Goal: Check status: Check status

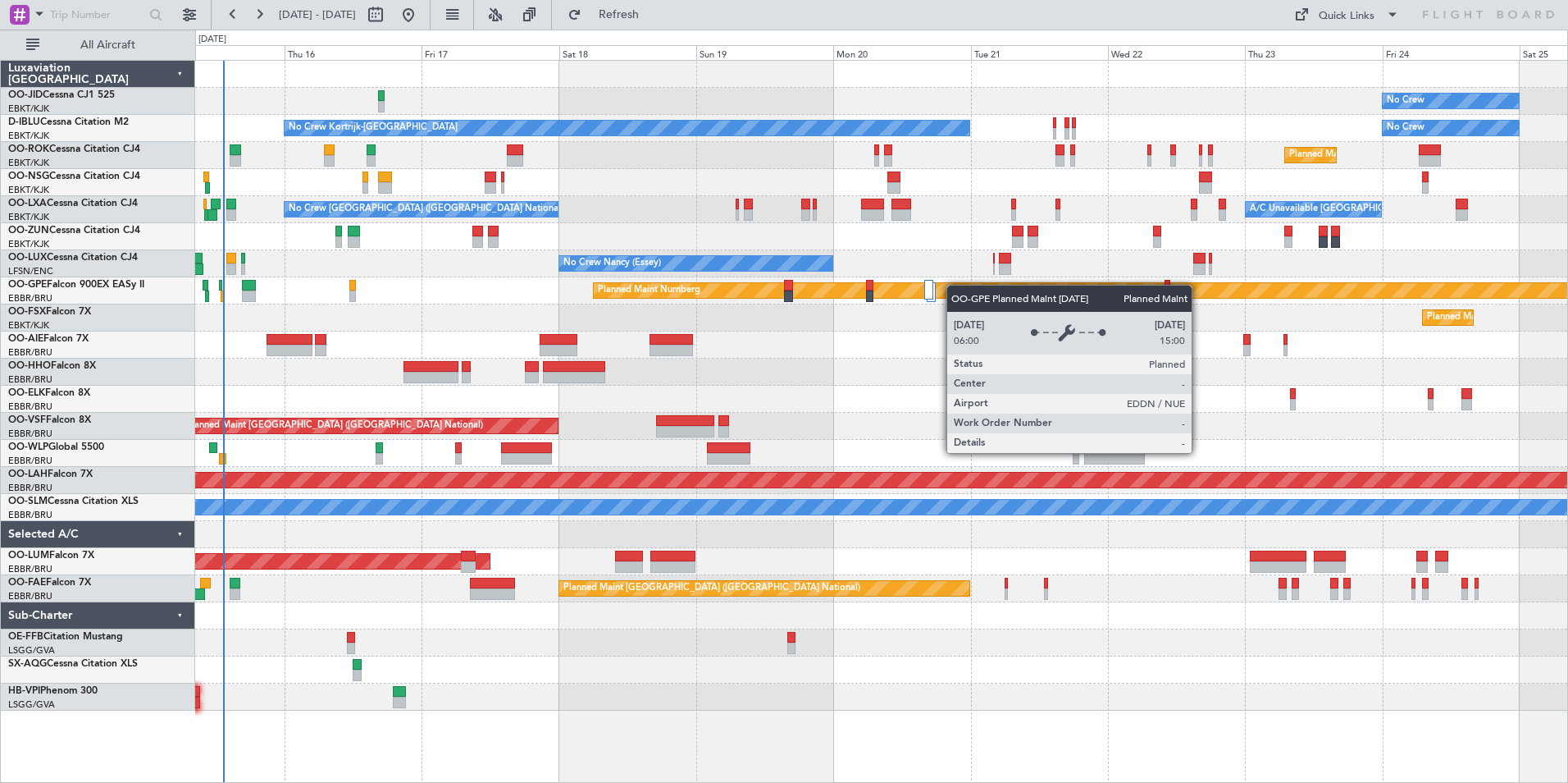
click at [966, 290] on div "No Crew Planned Maint [GEOGRAPHIC_DATA]-[GEOGRAPHIC_DATA] No Crew No Crew Kortr…" at bounding box center [880, 385] width 1372 height 650
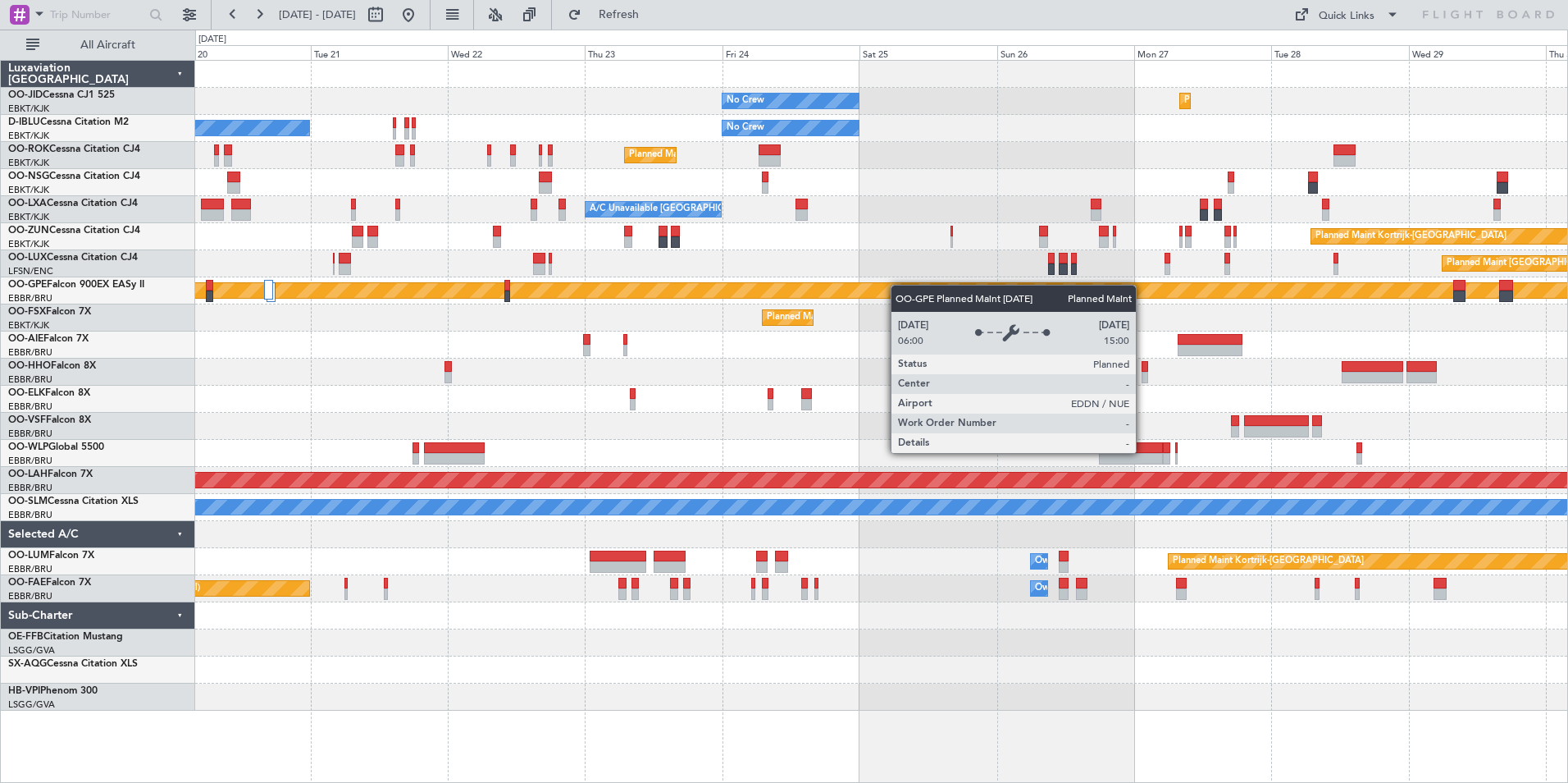
click at [814, 305] on div "No Crew Planned Maint [GEOGRAPHIC_DATA]-[GEOGRAPHIC_DATA] No Crew No Crew Kortr…" at bounding box center [880, 385] width 1372 height 650
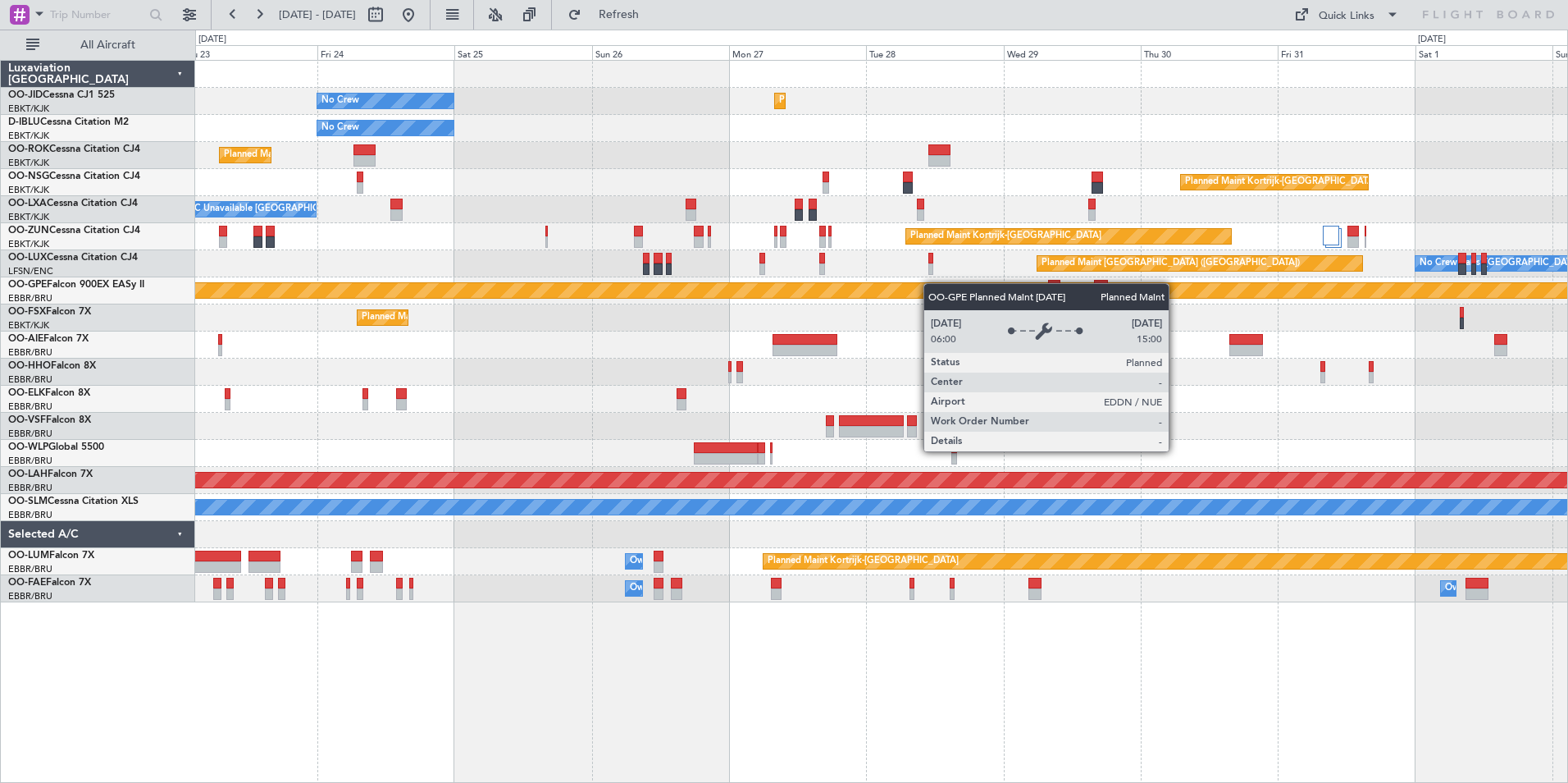
click at [523, 333] on div "Planned Maint Kortrijk-[GEOGRAPHIC_DATA] No Crew No Crew No Crew Kortrijk-[GEOG…" at bounding box center [880, 331] width 1372 height 541
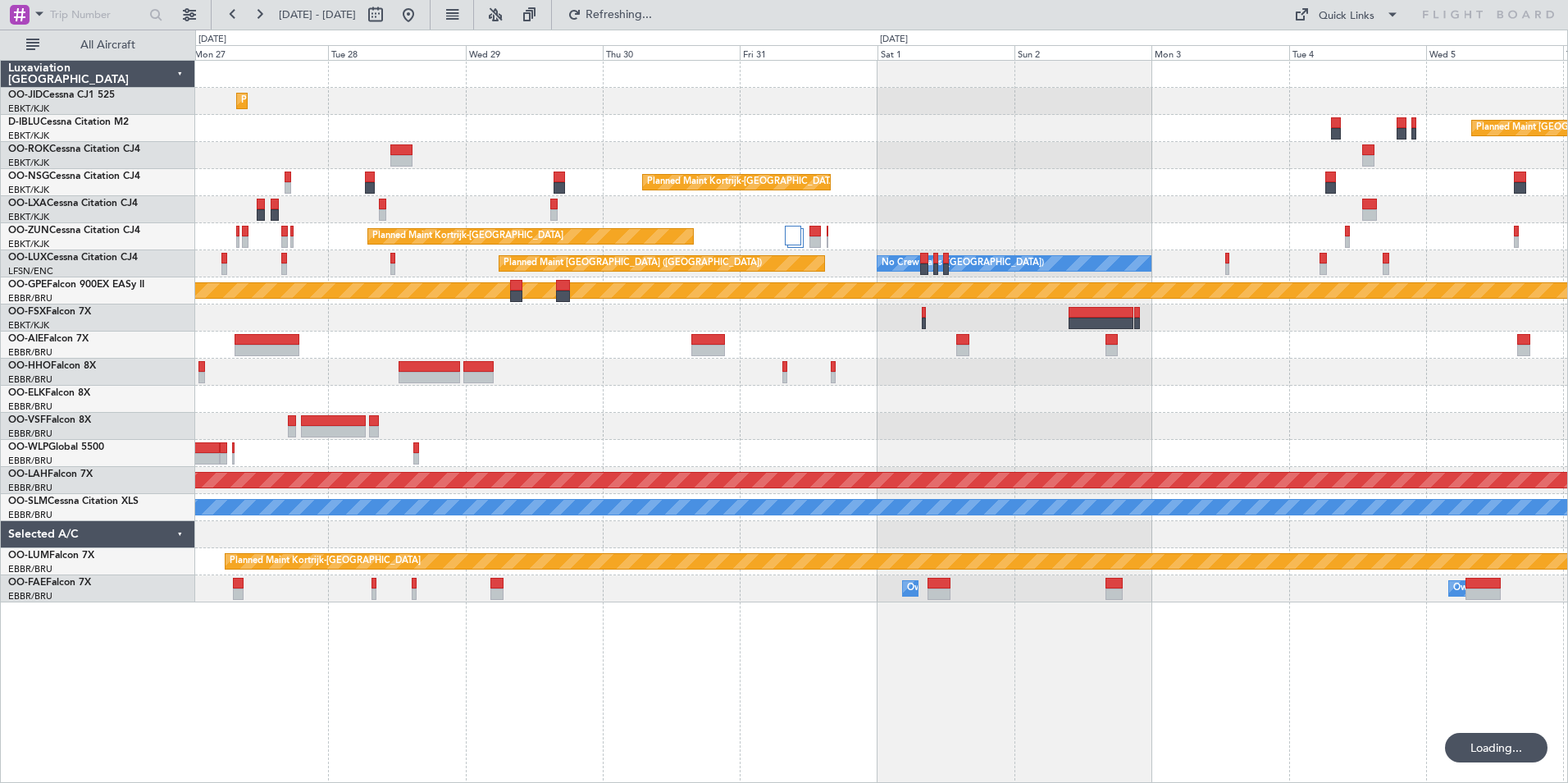
click at [653, 287] on div "Planned Maint Kortrijk-[GEOGRAPHIC_DATA] No Crew Planned Maint [GEOGRAPHIC_DATA…" at bounding box center [880, 331] width 1372 height 541
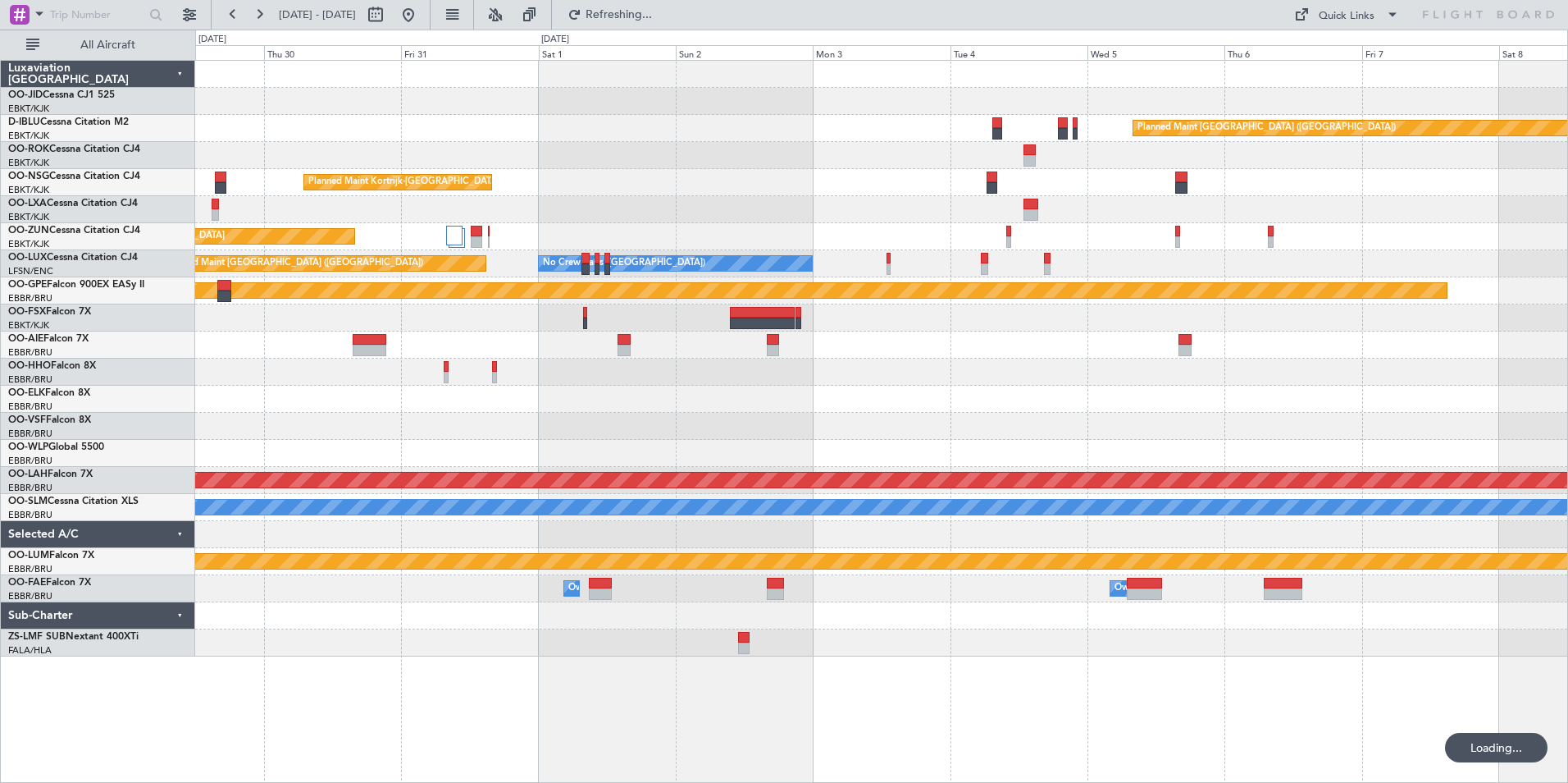
click at [1520, 188] on div "Planned Maint Kortrijk-[GEOGRAPHIC_DATA] Planned Maint [GEOGRAPHIC_DATA] ([GEOG…" at bounding box center [880, 358] width 1372 height 596
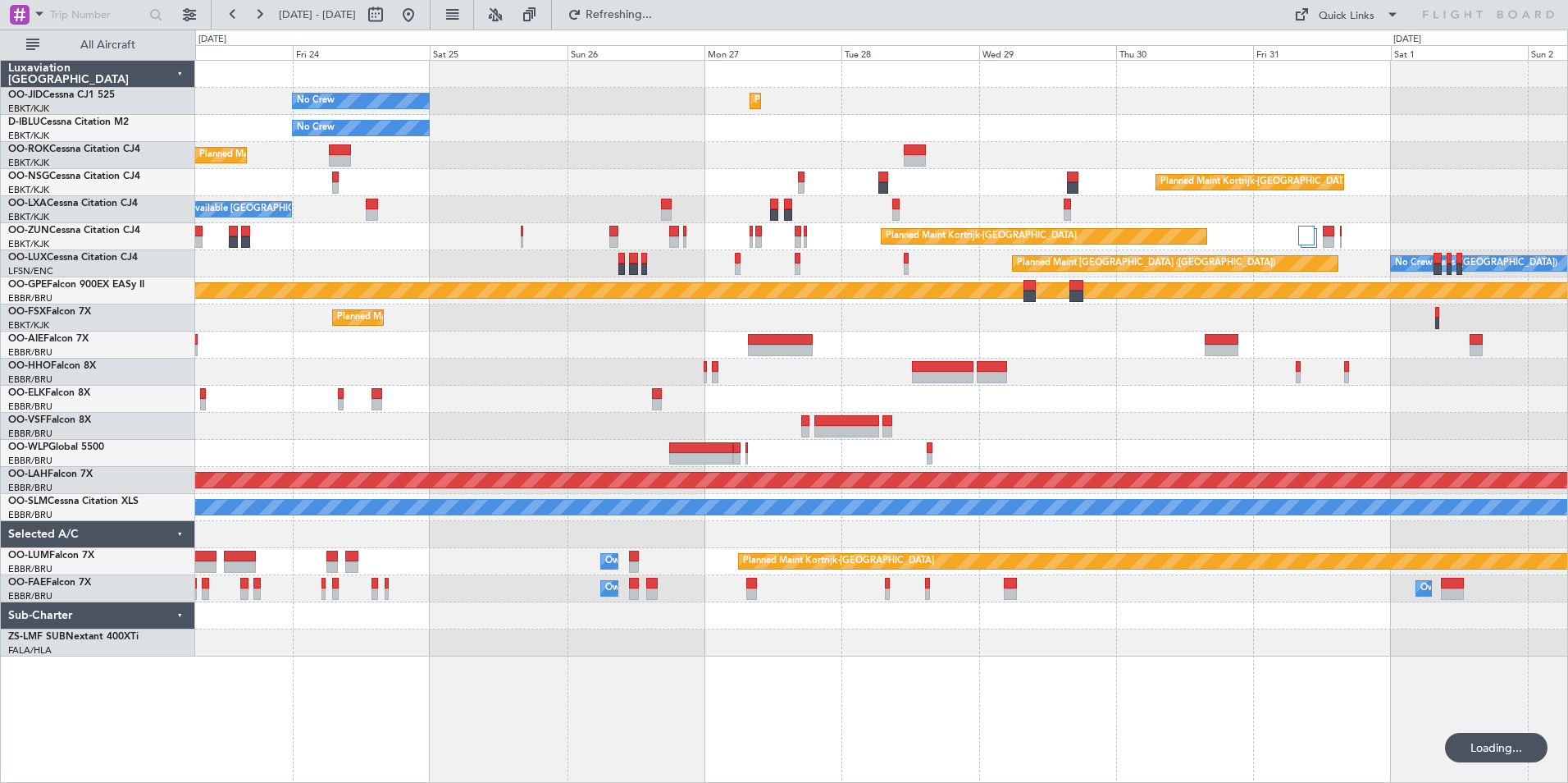
click at [1406, 247] on div "Planned Maint Kortrijk-[GEOGRAPHIC_DATA]" at bounding box center [880, 237] width 1372 height 27
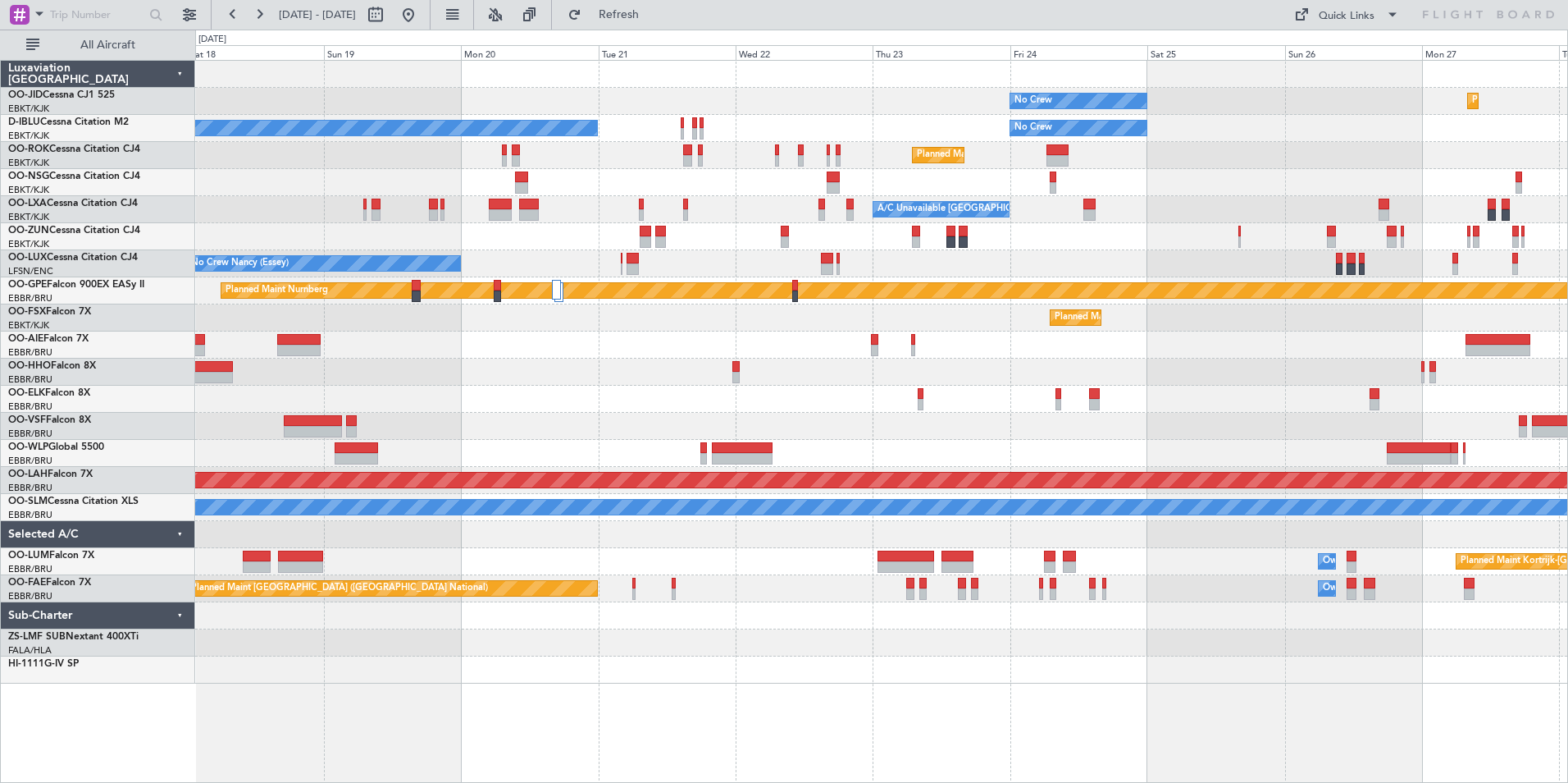
click at [1220, 276] on div "Planned Maint Kortrijk-[GEOGRAPHIC_DATA] No Crew No Crew No Crew Kortrijk-[GEOG…" at bounding box center [880, 371] width 1372 height 623
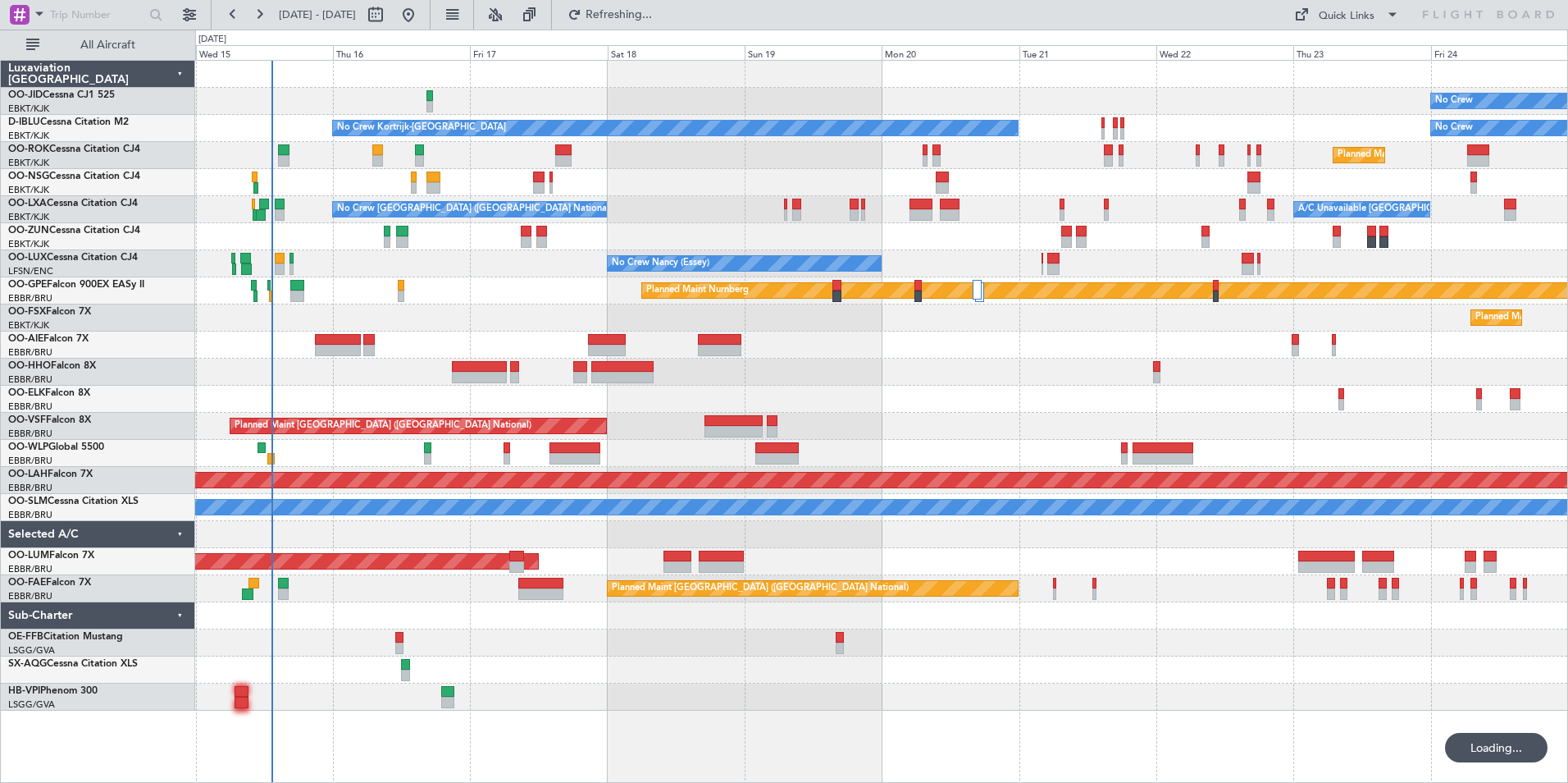
click at [1008, 364] on div "No Crew Planned Maint [GEOGRAPHIC_DATA]-[GEOGRAPHIC_DATA] No Crew No Crew Kortr…" at bounding box center [880, 385] width 1372 height 650
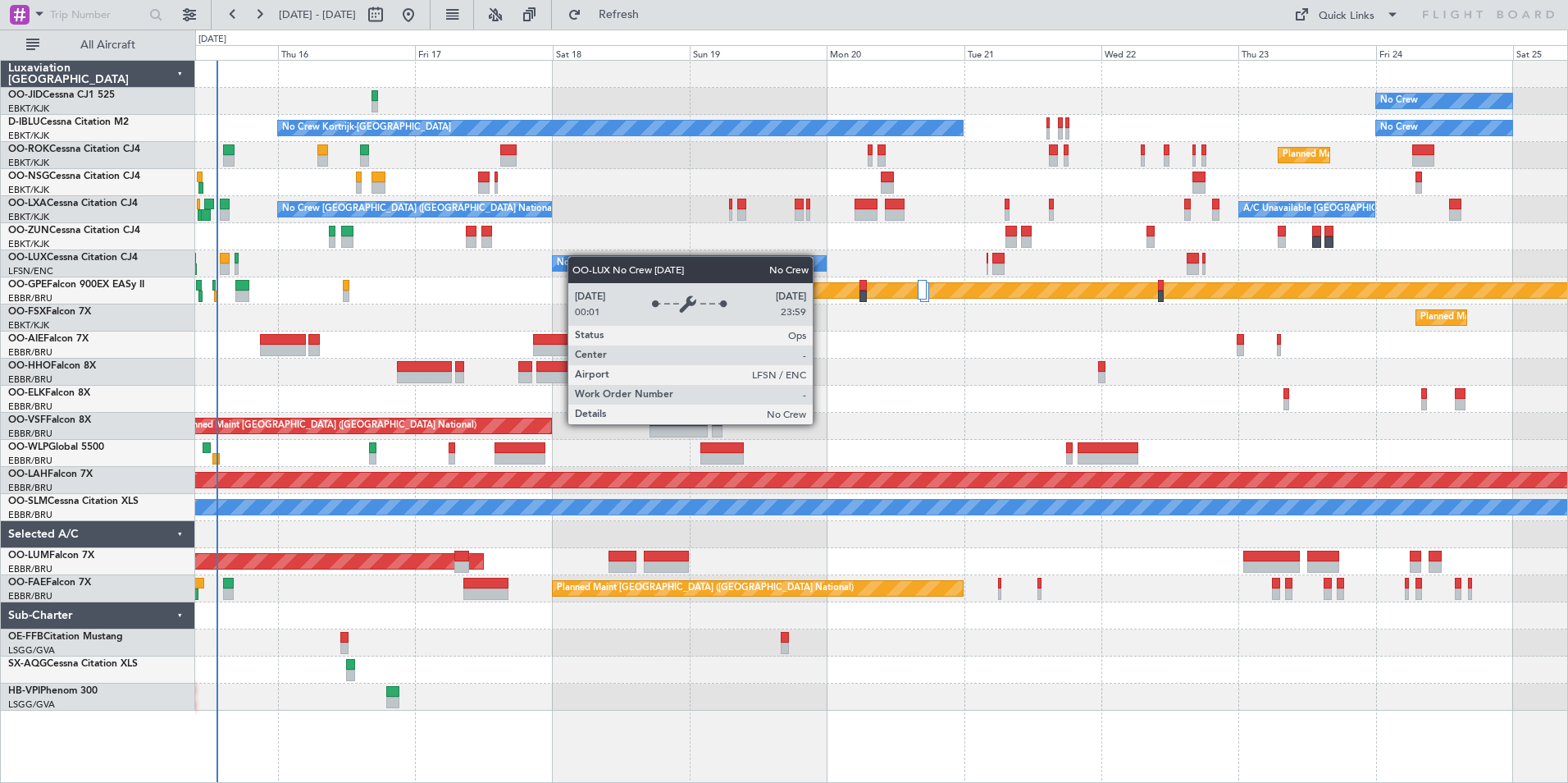
click at [575, 257] on div "No Crew Planned Maint [GEOGRAPHIC_DATA]-[GEOGRAPHIC_DATA] No Crew No Crew Kortr…" at bounding box center [880, 385] width 1372 height 650
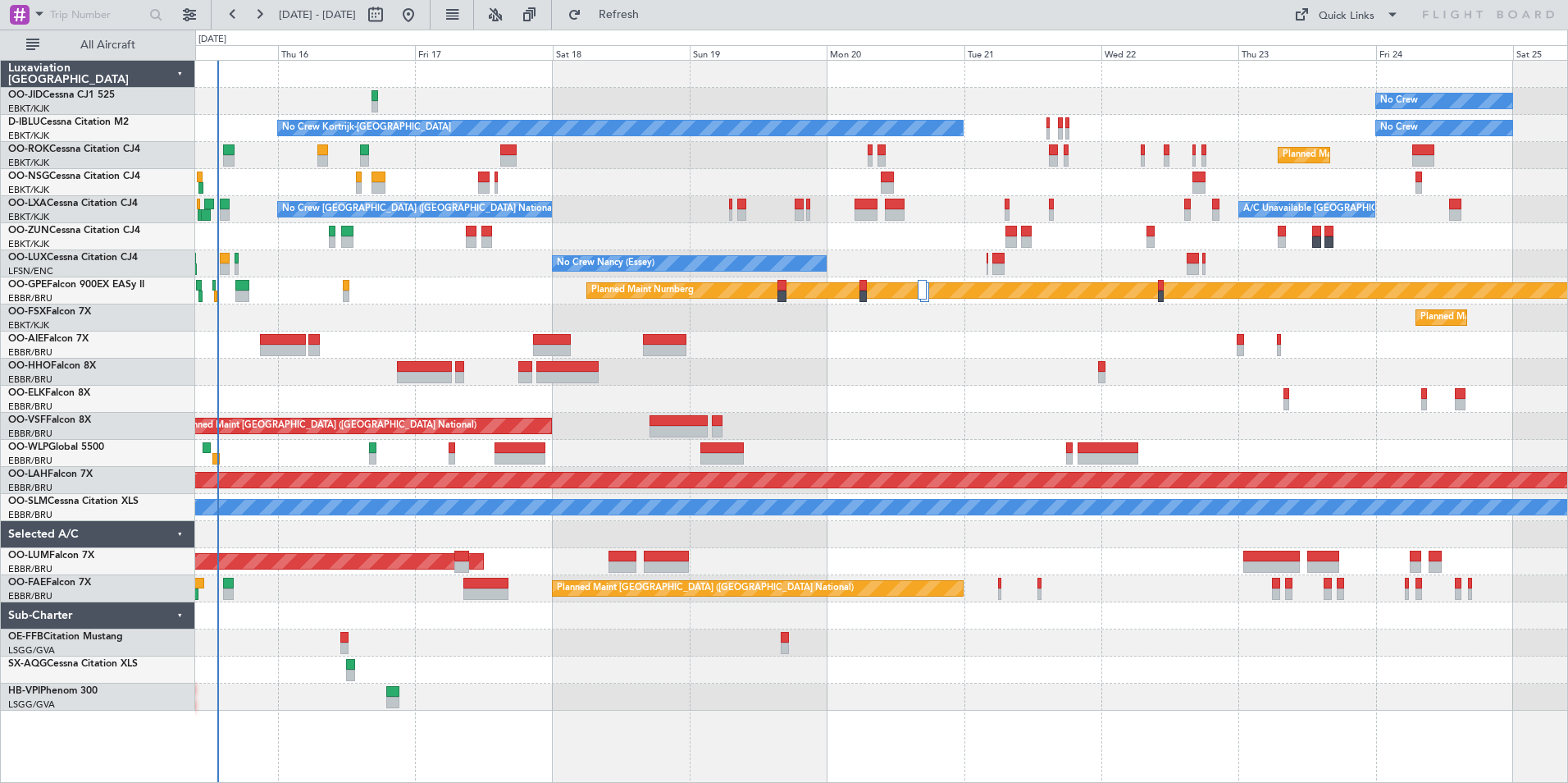
click at [559, 316] on div "Planned Maint Kortrijk-[GEOGRAPHIC_DATA]" at bounding box center [880, 318] width 1372 height 27
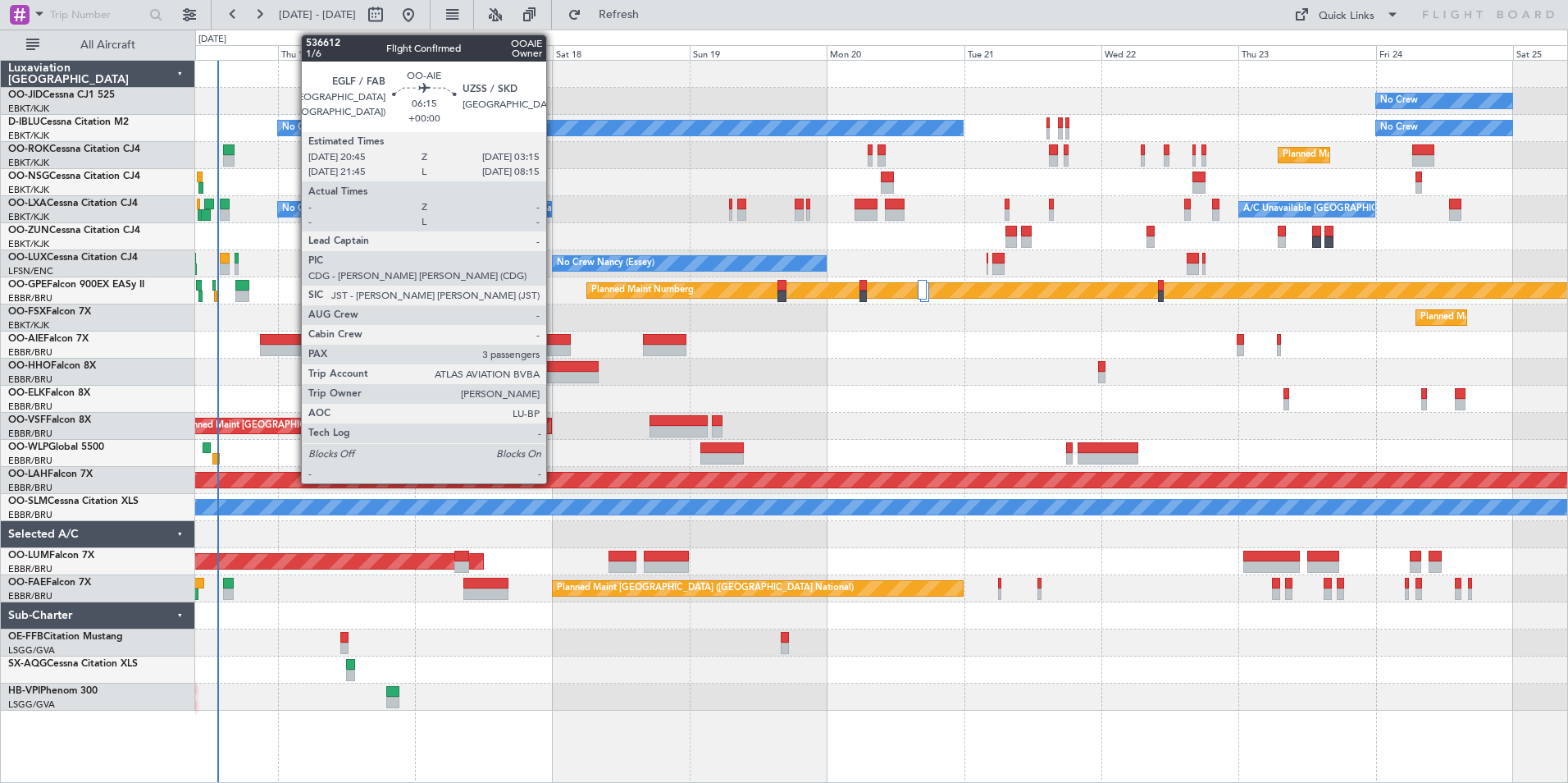
click at [554, 348] on div at bounding box center [552, 350] width 38 height 12
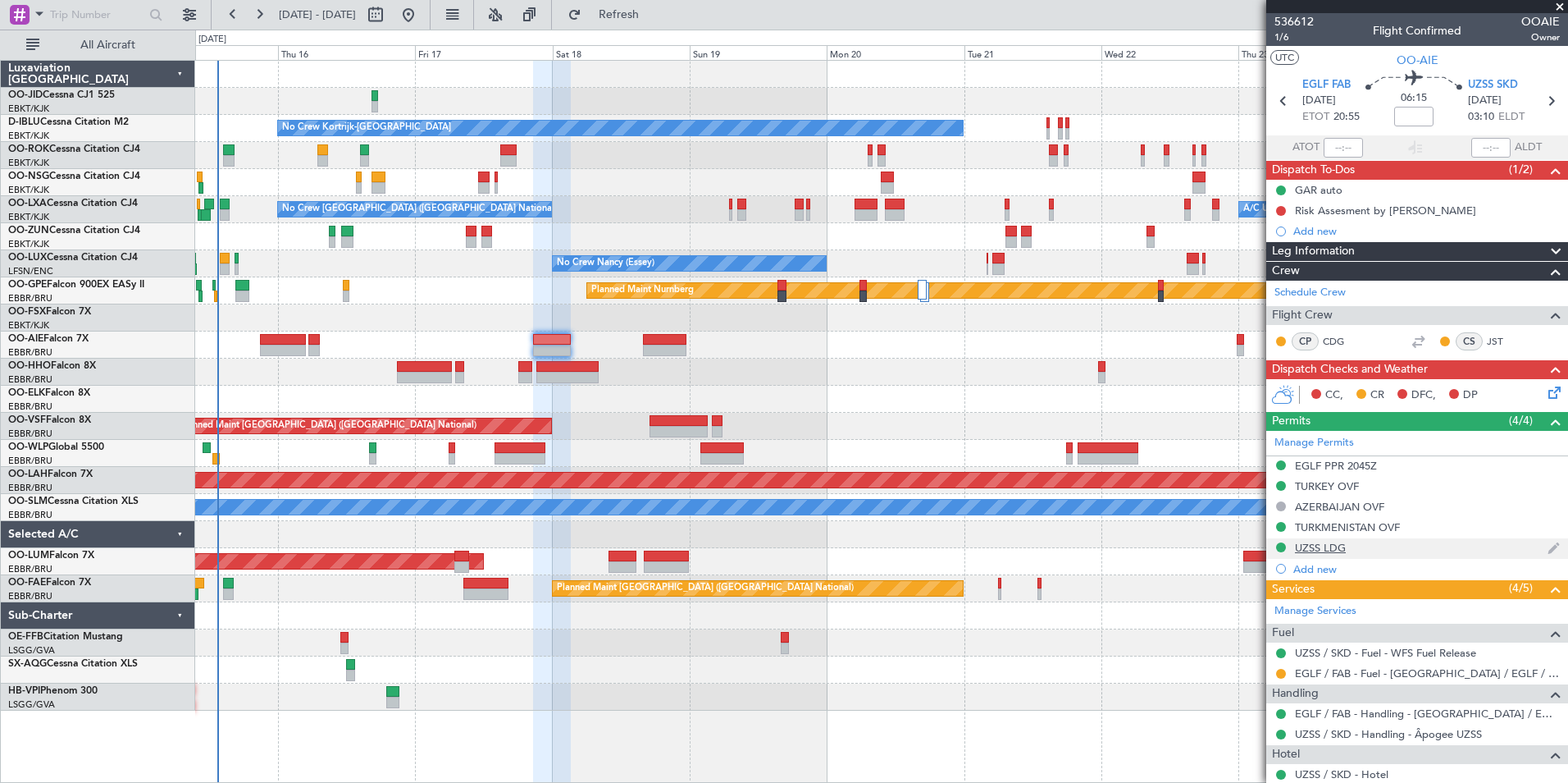
click at [1305, 547] on div "UZSS LDG" at bounding box center [1320, 547] width 50 height 14
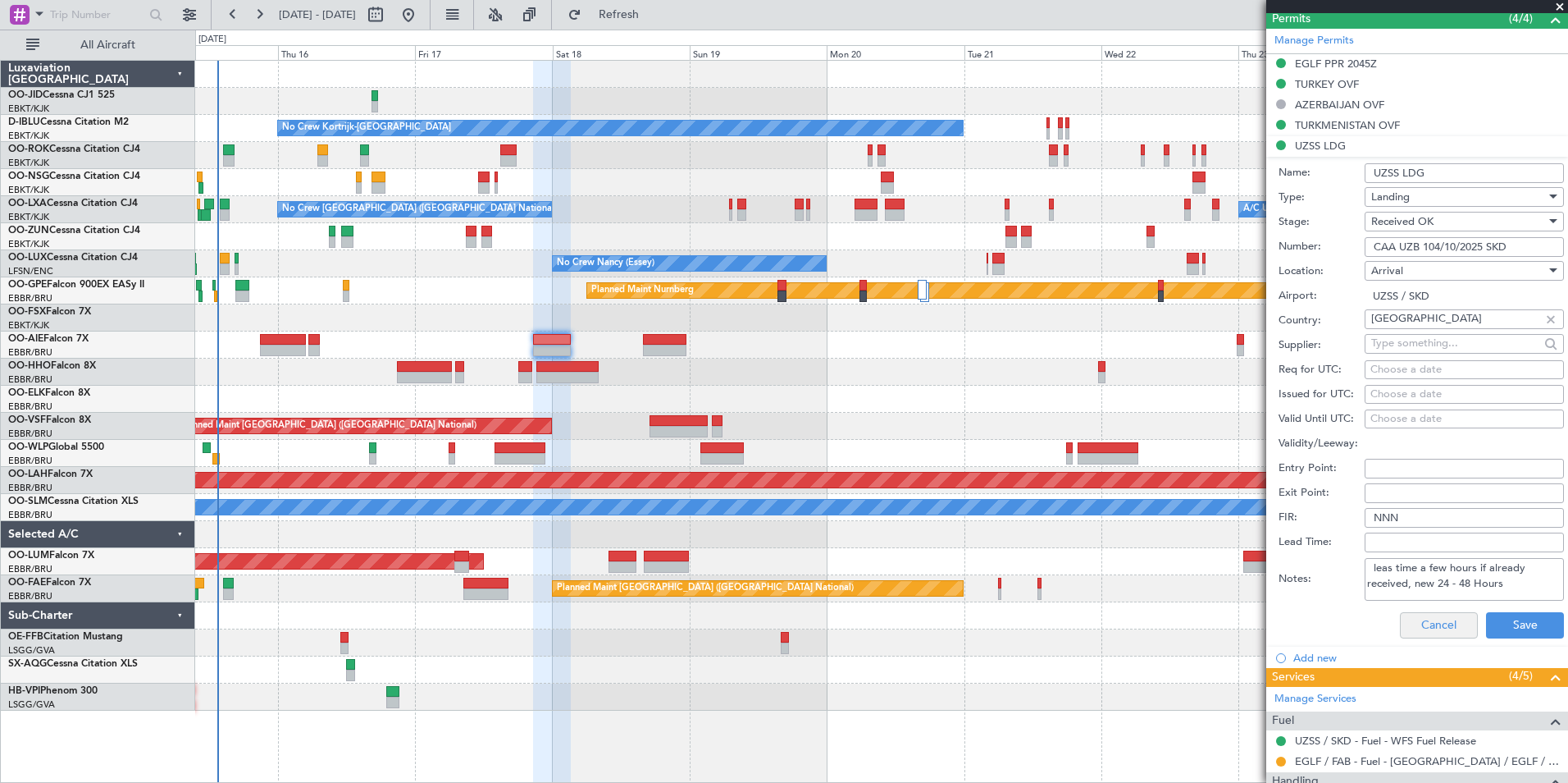
scroll to position [411, 0]
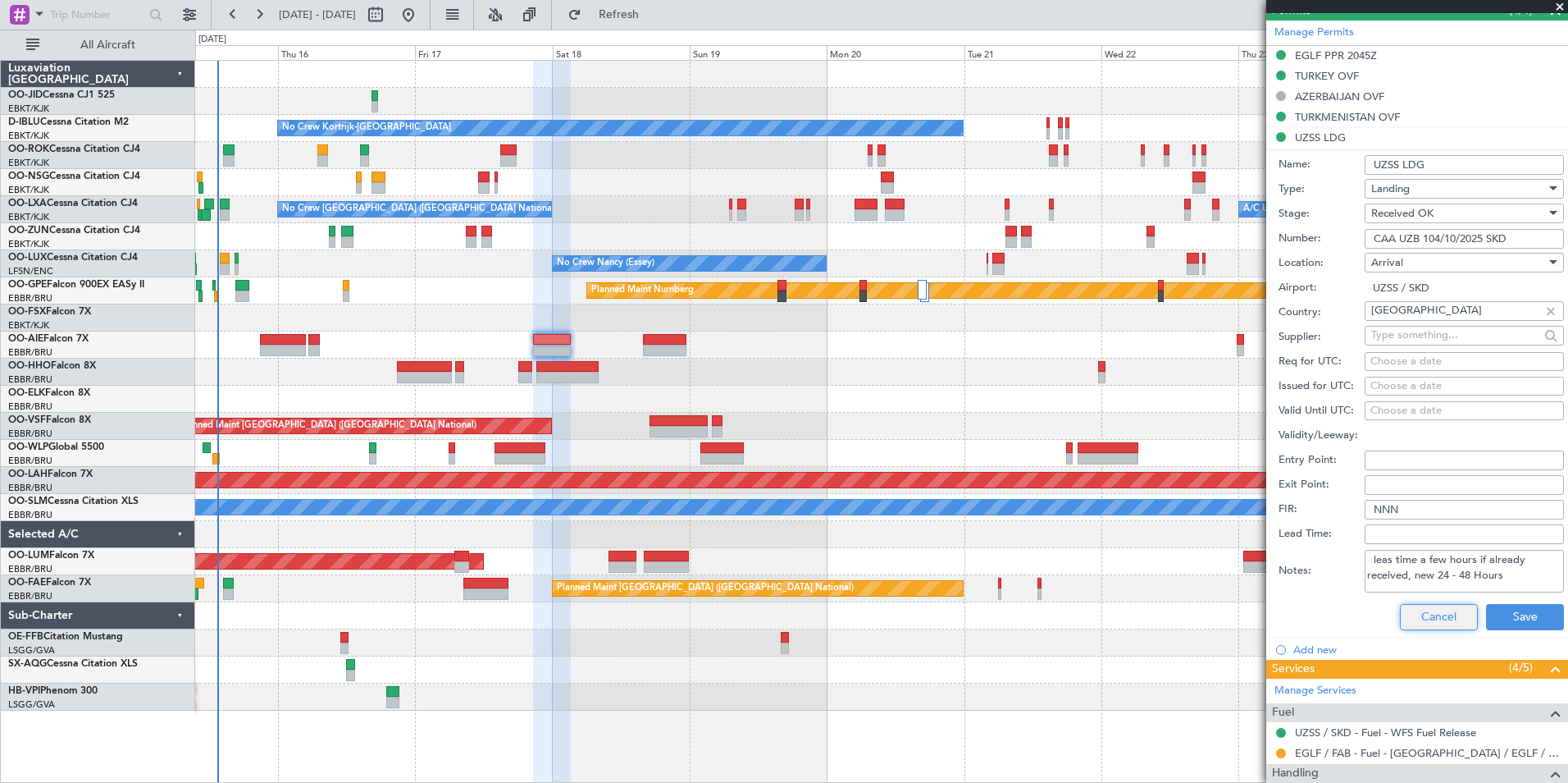
click at [1426, 616] on button "Cancel" at bounding box center [1438, 617] width 78 height 27
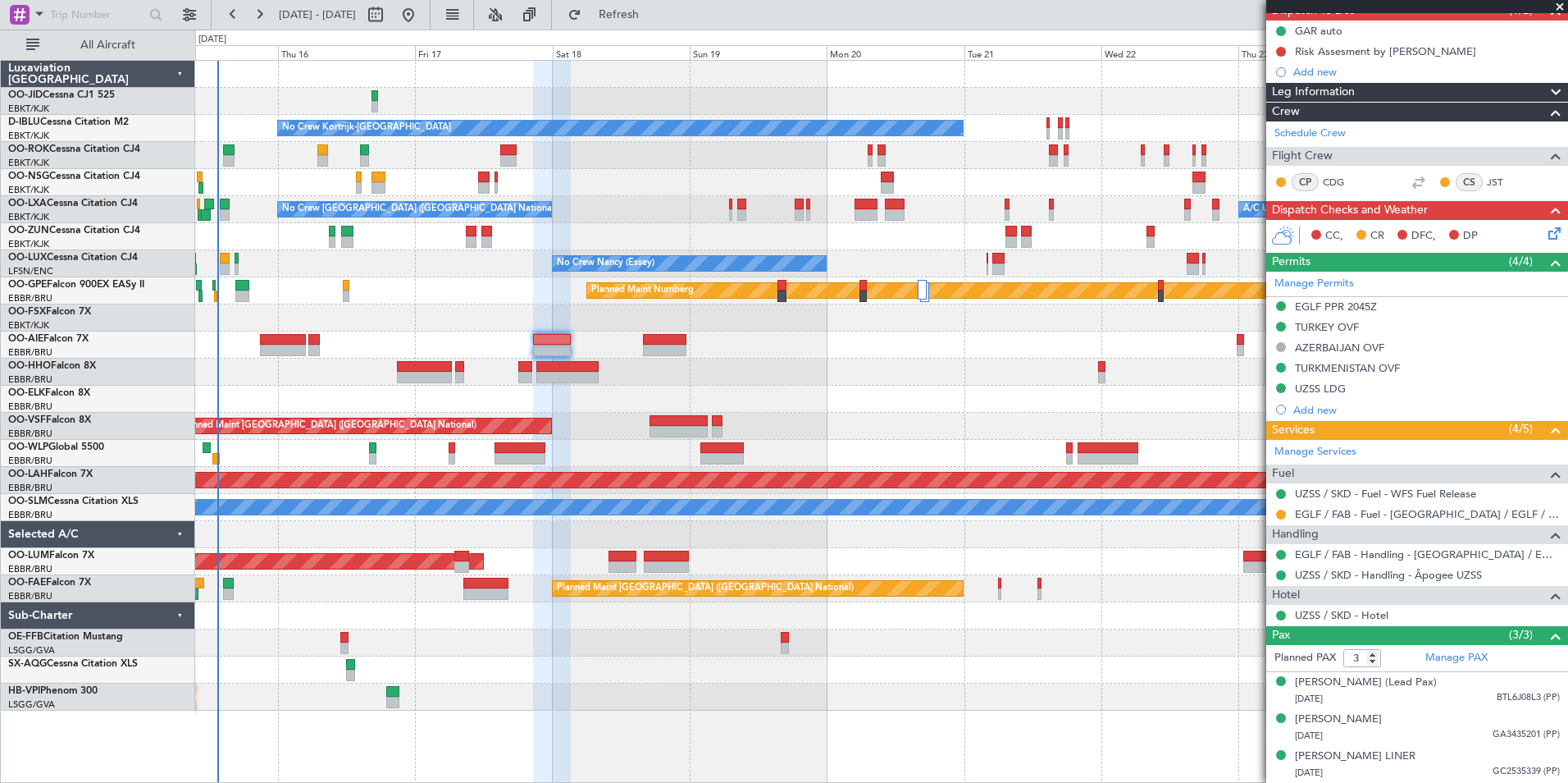
scroll to position [175, 0]
click at [617, 225] on div at bounding box center [880, 237] width 1372 height 27
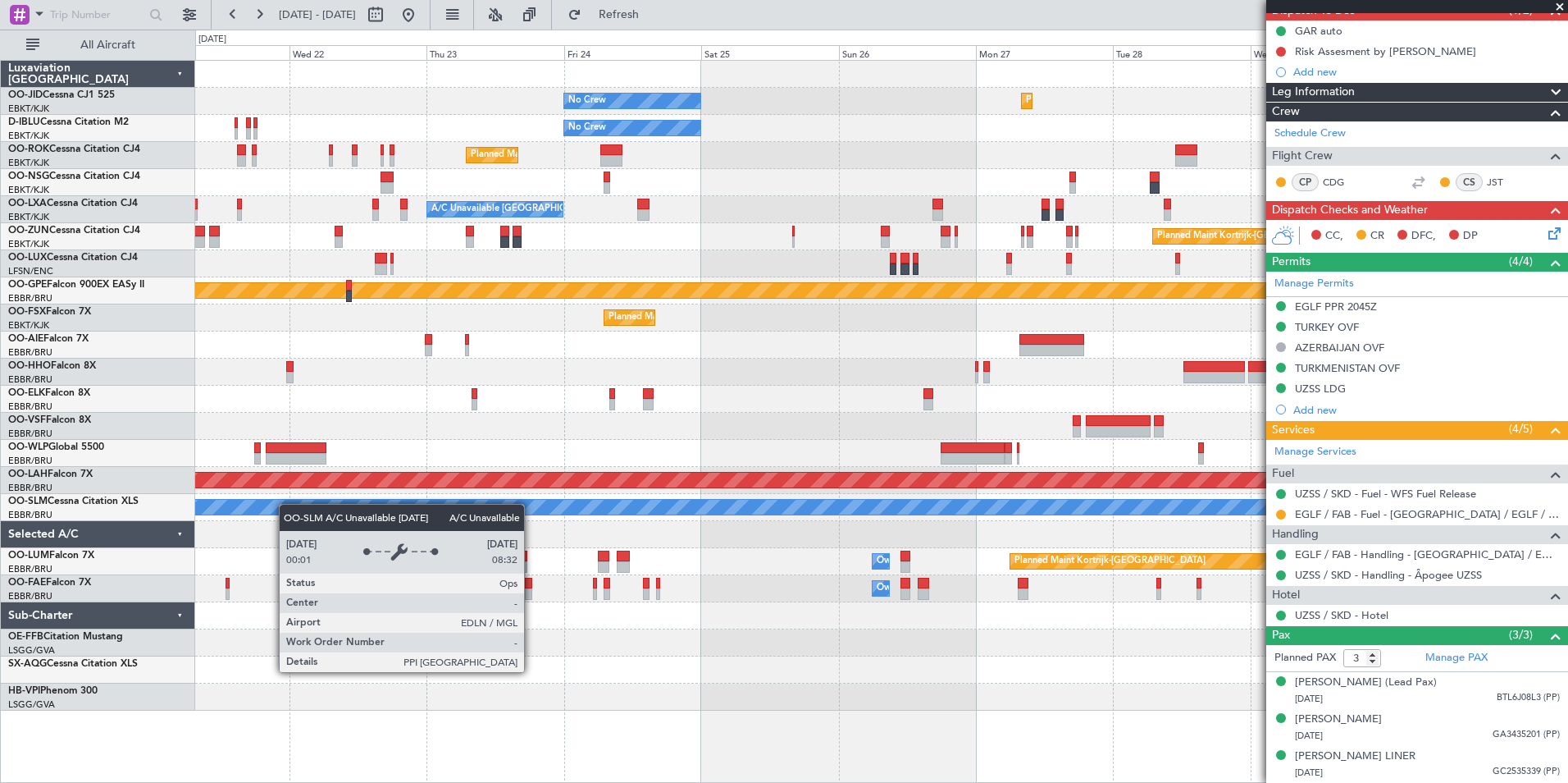
click at [266, 509] on div "No Crew Planned Maint [GEOGRAPHIC_DATA]-[GEOGRAPHIC_DATA] No Crew No Crew Kortr…" at bounding box center [880, 385] width 1372 height 650
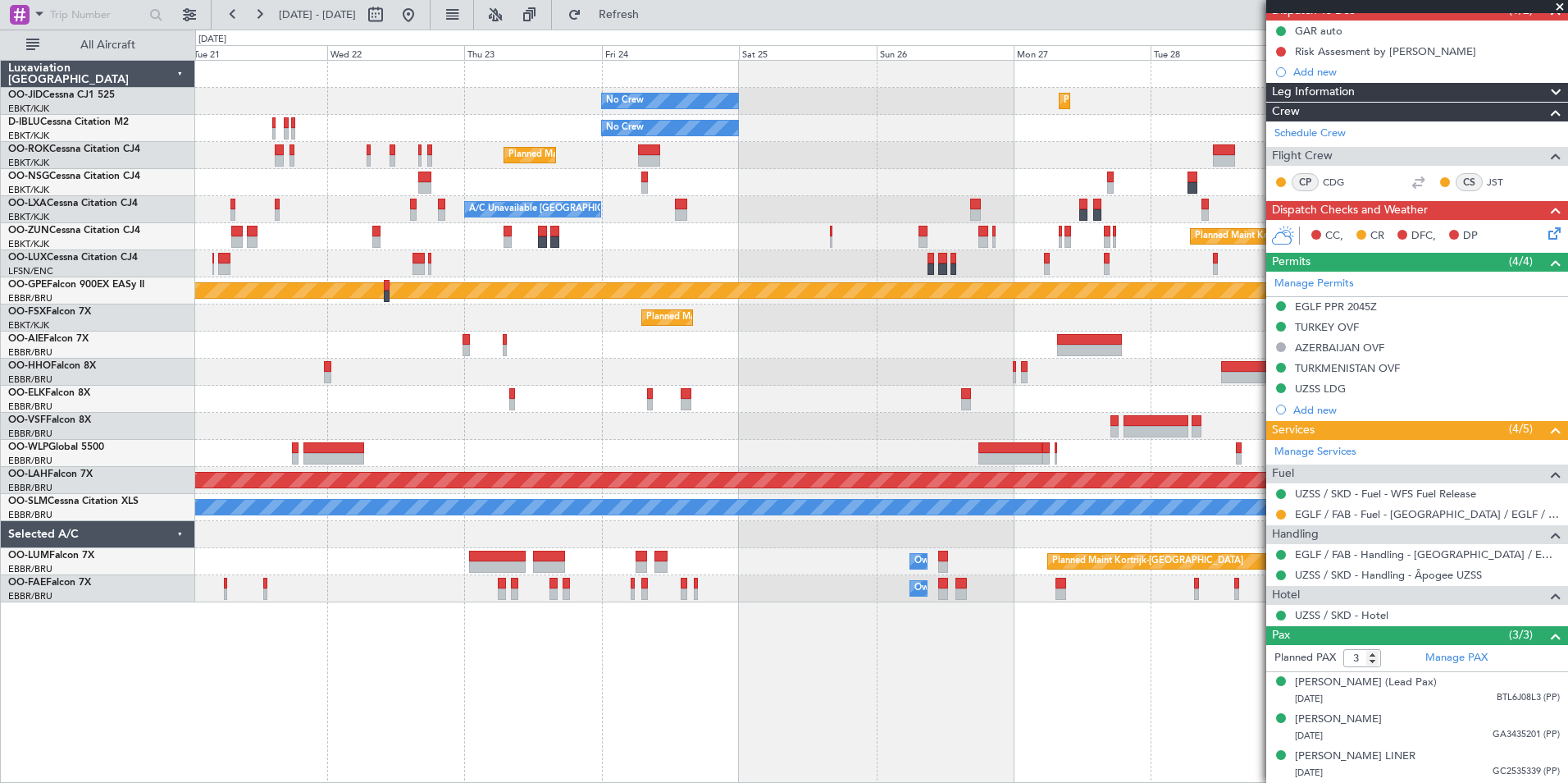
click at [980, 403] on div "No Crew Planned Maint [GEOGRAPHIC_DATA]-[GEOGRAPHIC_DATA] No Crew No Crew Kortr…" at bounding box center [880, 331] width 1372 height 541
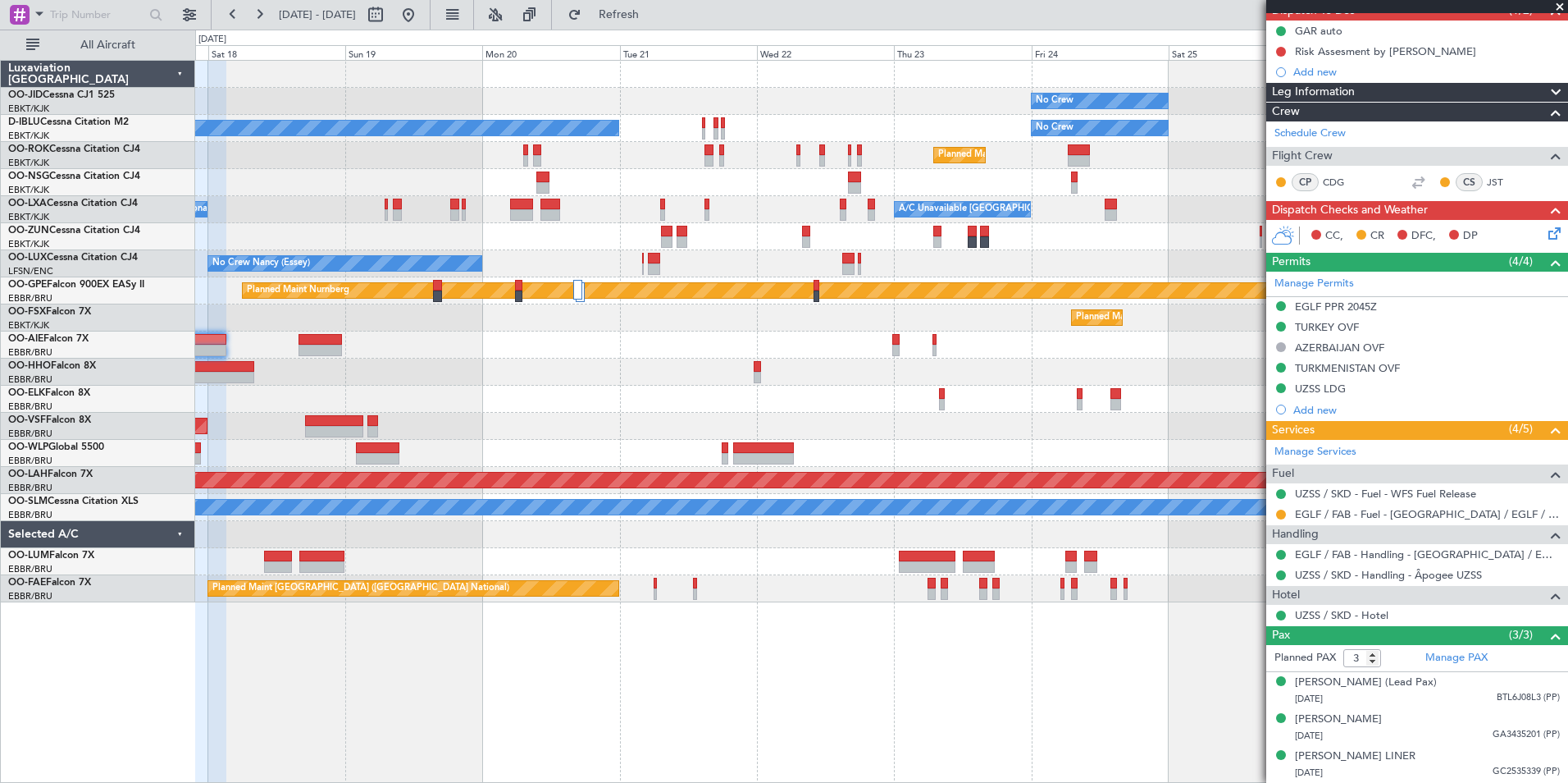
click at [1210, 438] on div "No Crew Planned Maint [GEOGRAPHIC_DATA]-[GEOGRAPHIC_DATA] No Crew No Crew Kortr…" at bounding box center [880, 331] width 1372 height 541
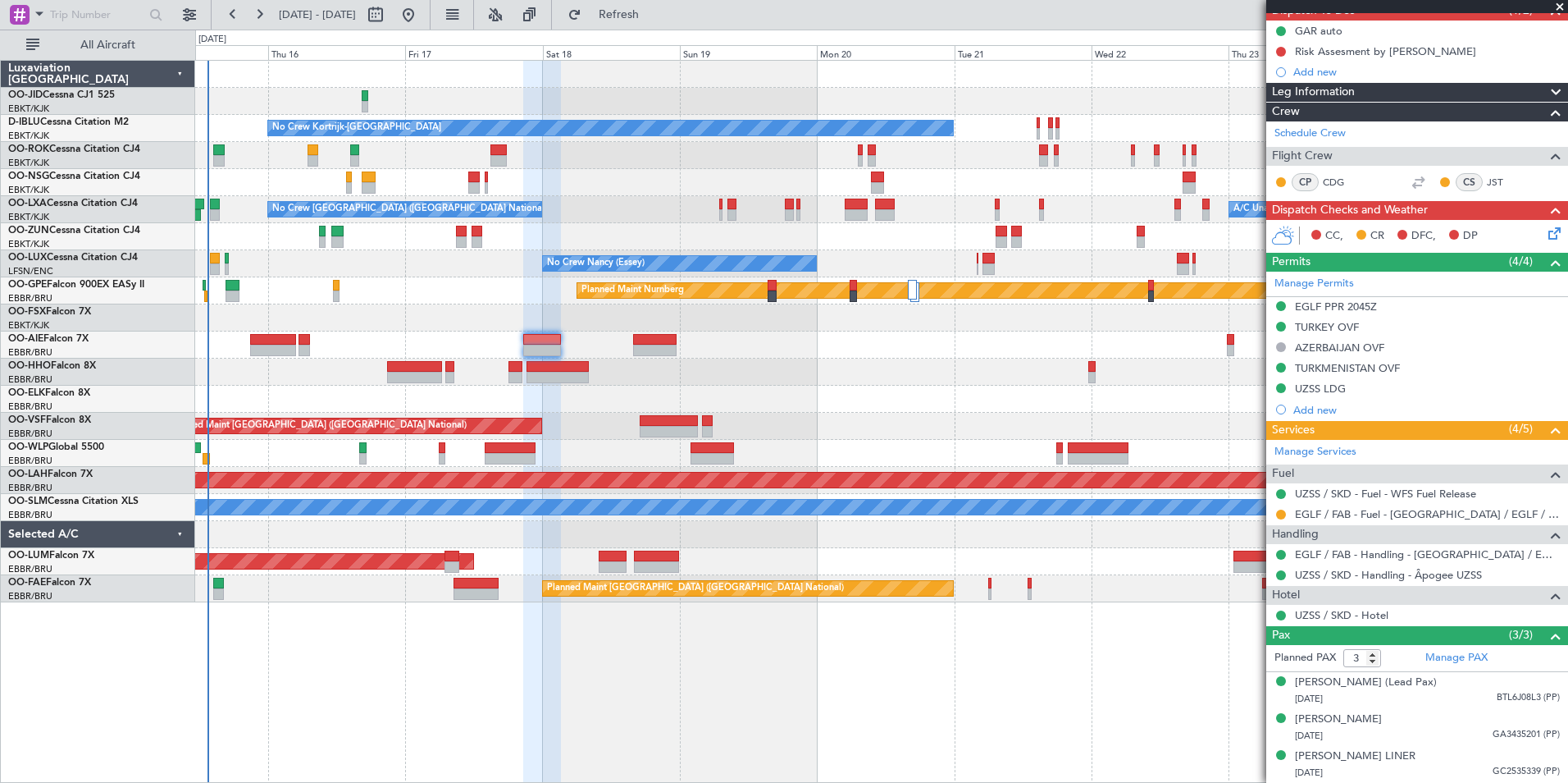
click at [539, 603] on div "No Crew Planned Maint [GEOGRAPHIC_DATA]-[GEOGRAPHIC_DATA] No Crew Kortrijk-[GEO…" at bounding box center [880, 331] width 1372 height 541
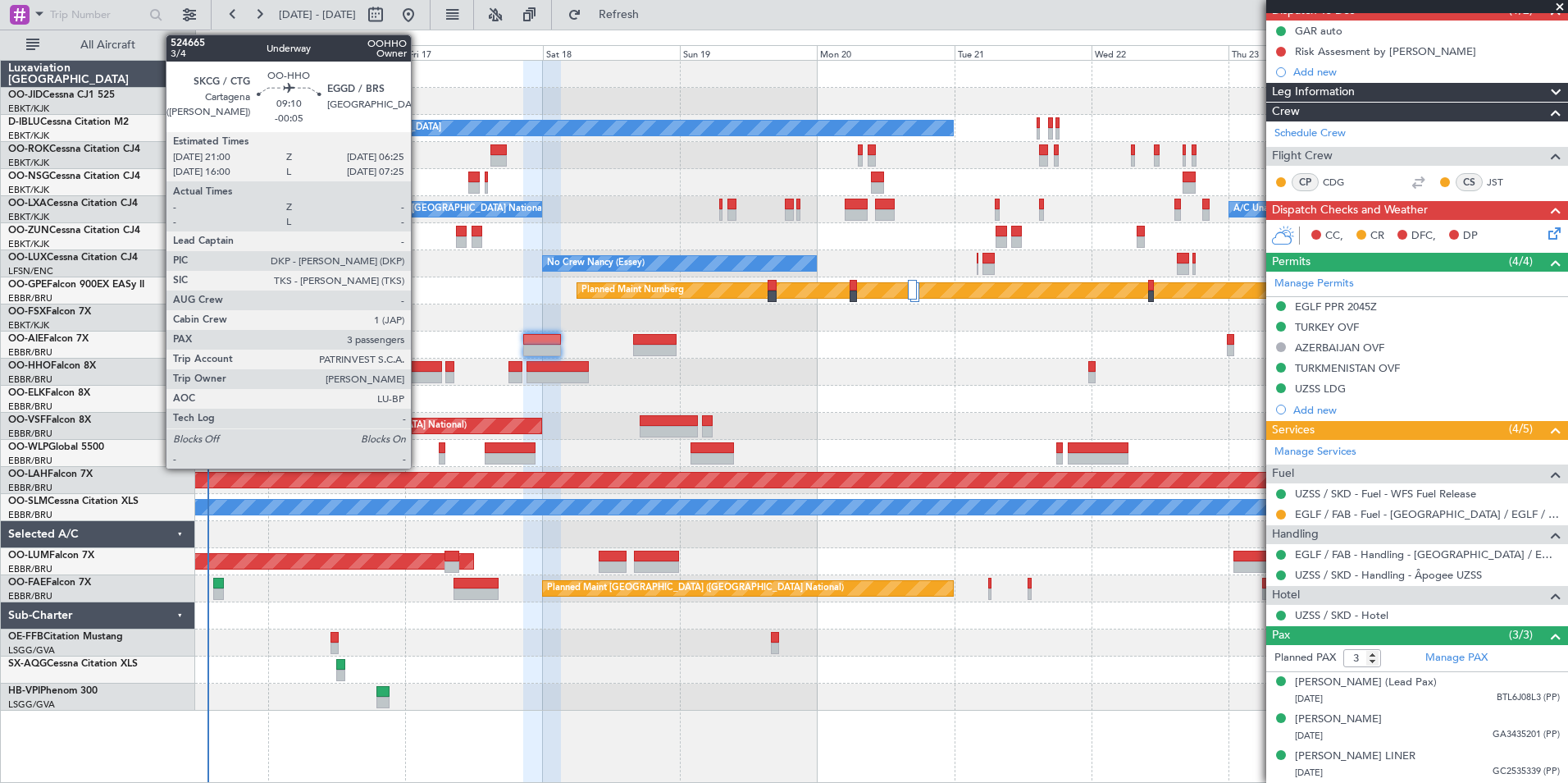
click at [418, 372] on div at bounding box center [414, 378] width 54 height 12
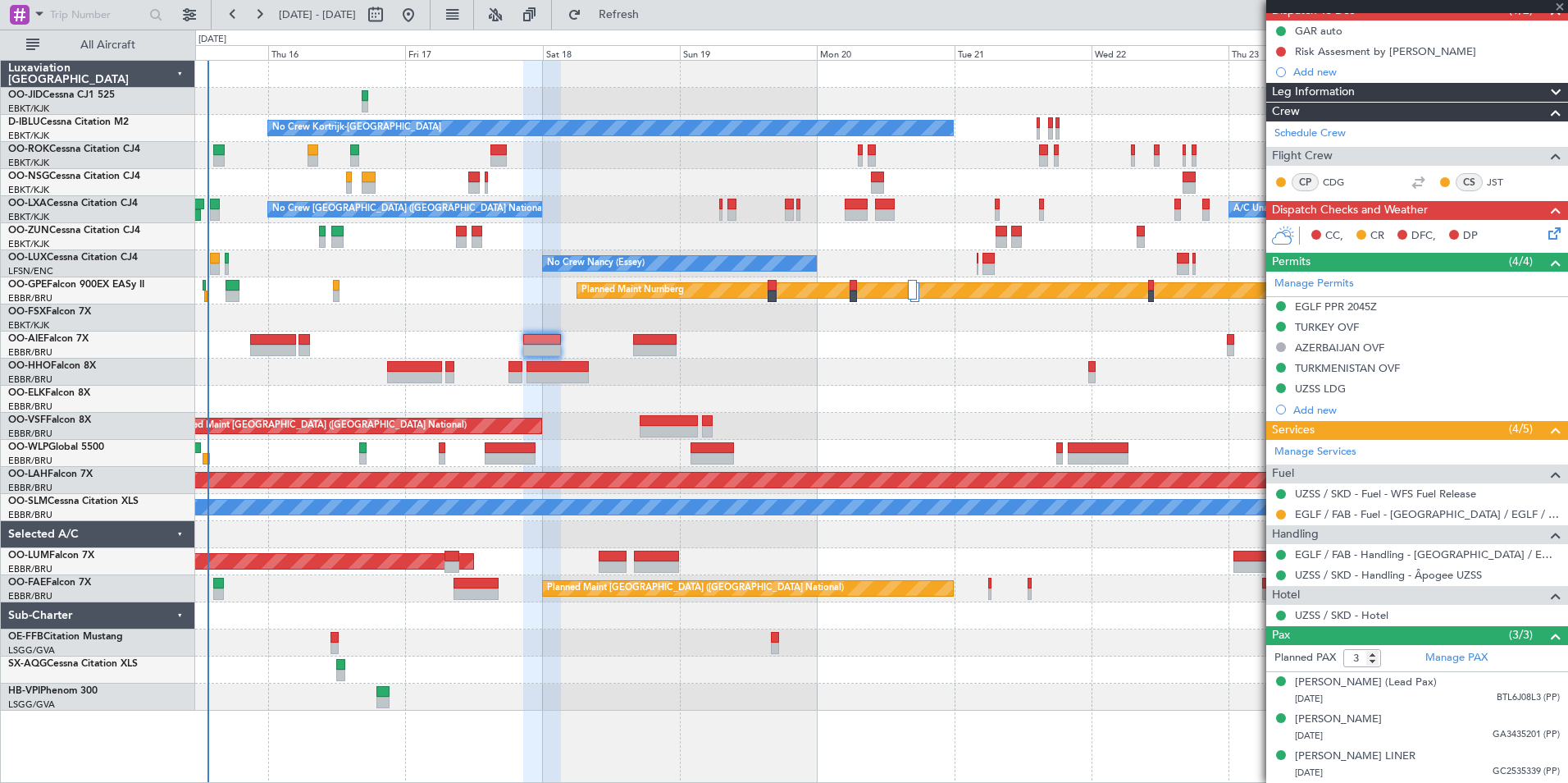
type input "-00:05"
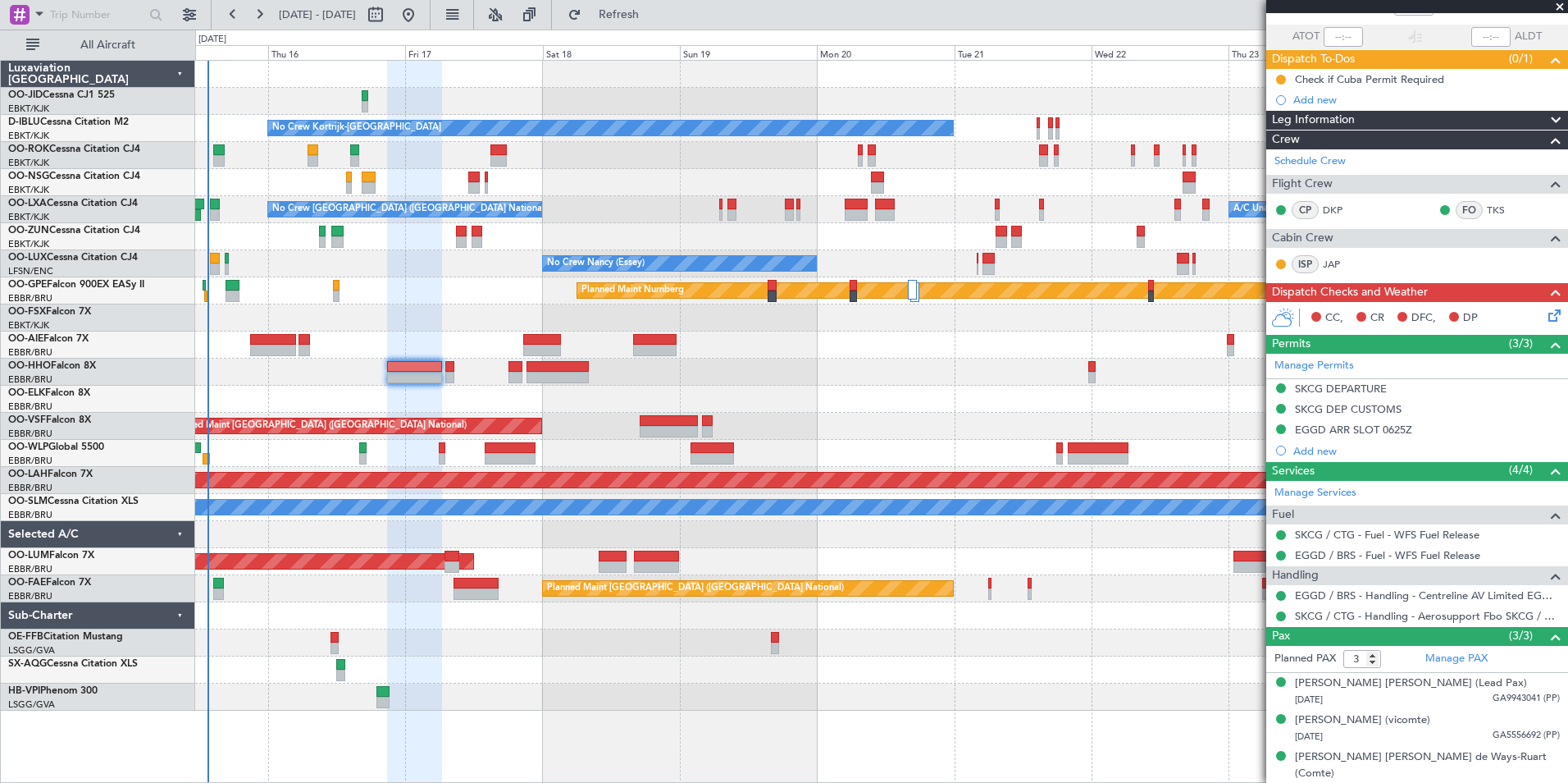
scroll to position [0, 0]
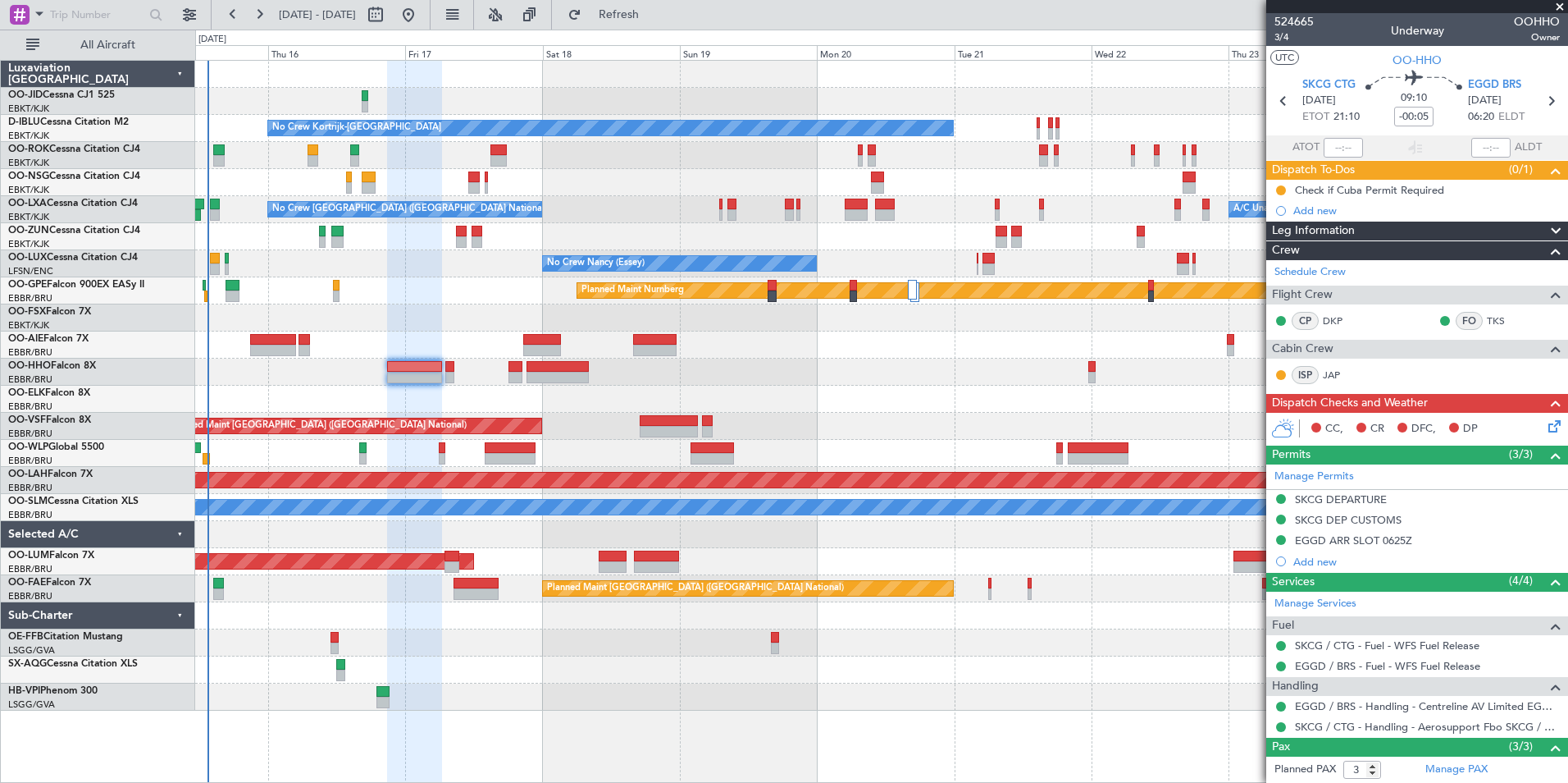
click at [375, 310] on div "Planned Maint Kortrijk-[GEOGRAPHIC_DATA]" at bounding box center [880, 318] width 1372 height 27
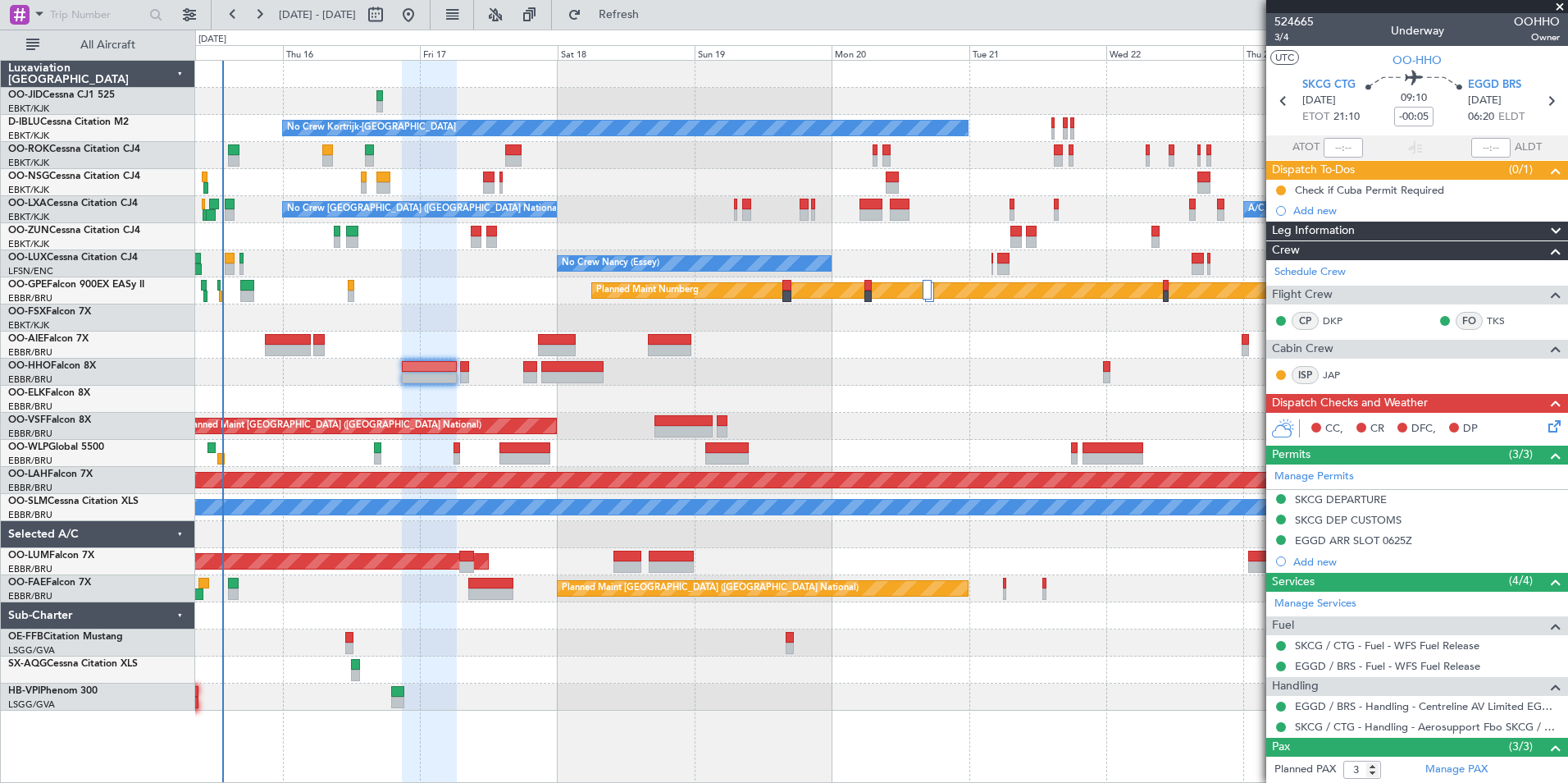
click at [389, 319] on div "Planned Maint Kortrijk-[GEOGRAPHIC_DATA]" at bounding box center [880, 318] width 1372 height 27
click at [827, 382] on div at bounding box center [880, 371] width 1372 height 27
click at [515, 303] on div "Planned Maint Nurnberg" at bounding box center [880, 290] width 1372 height 27
click at [53, 151] on link "OO-ROK Cessna Citation CJ4" at bounding box center [73, 149] width 132 height 10
click at [590, 172] on div at bounding box center [880, 182] width 1372 height 27
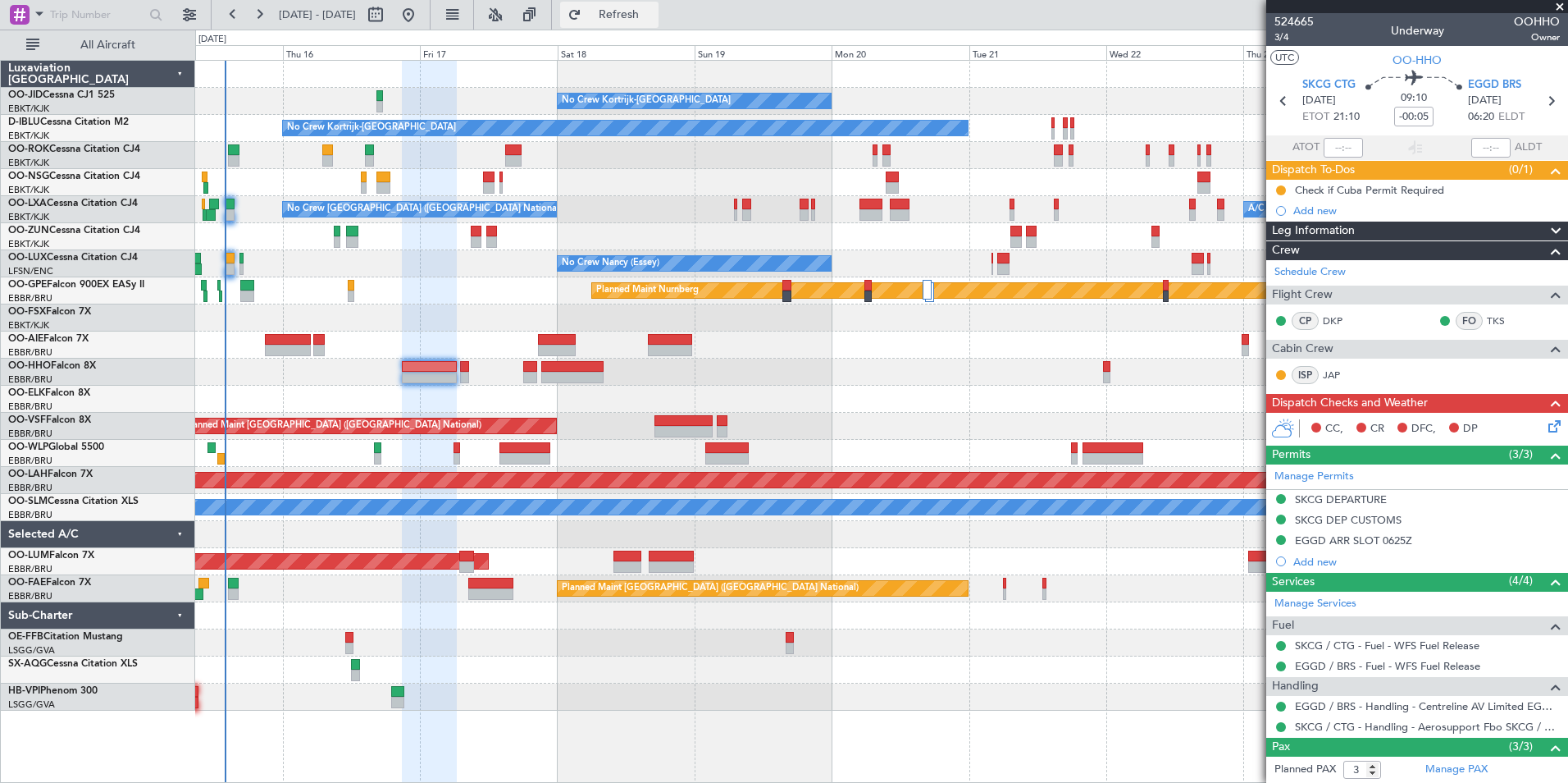
click at [627, 18] on button "Refresh" at bounding box center [608, 15] width 98 height 27
type input "8"
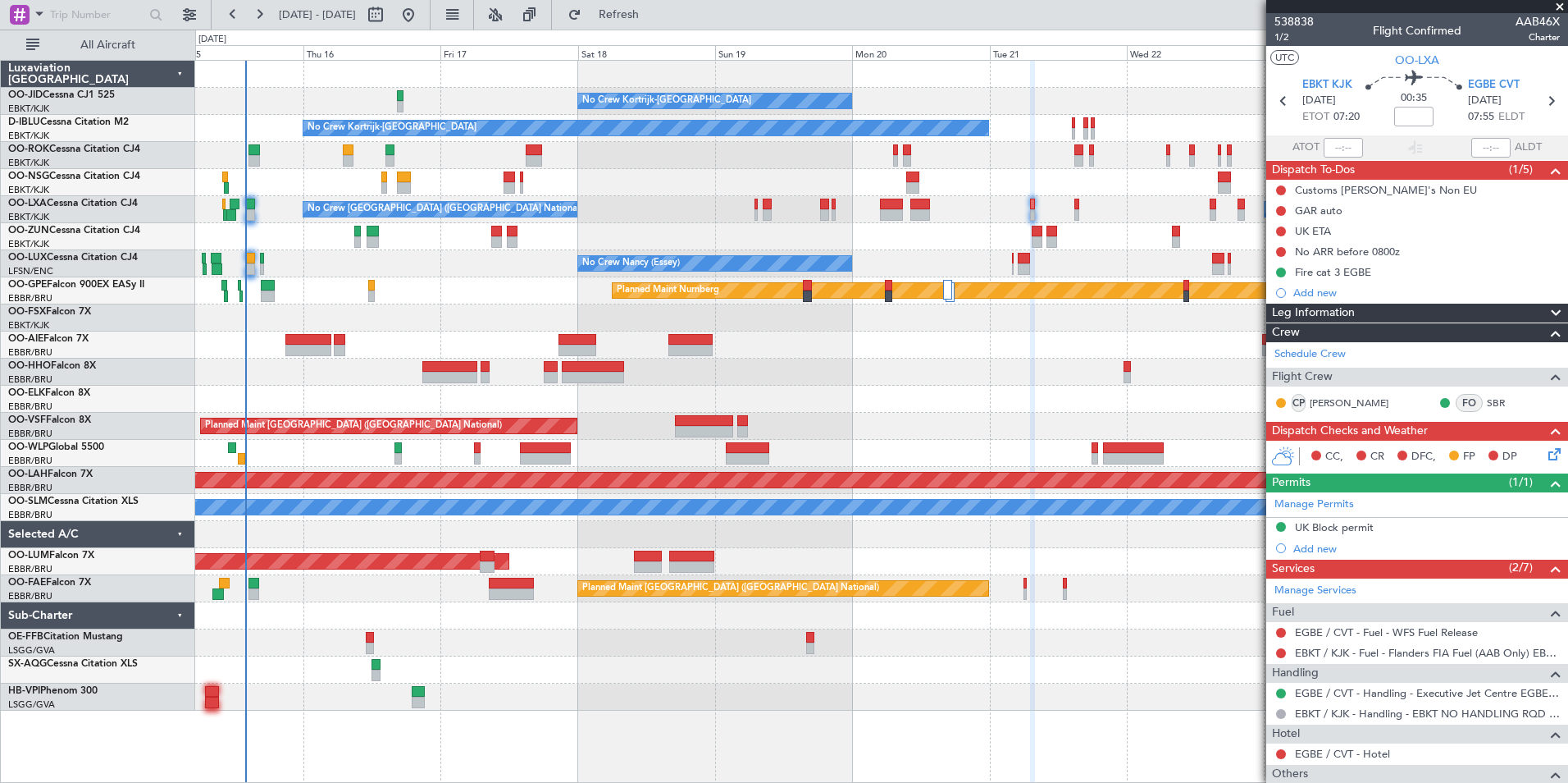
click at [915, 421] on div "No Crew Kortrijk-[GEOGRAPHIC_DATA] No Crew Planned Maint [GEOGRAPHIC_DATA]-[GEO…" at bounding box center [880, 385] width 1372 height 650
click at [367, 401] on div "No Crew [GEOGRAPHIC_DATA] ([GEOGRAPHIC_DATA] National)" at bounding box center [880, 399] width 1372 height 27
click at [409, 286] on div "Planned Maint Nurnberg" at bounding box center [880, 290] width 1372 height 27
click at [1102, 548] on div "AOG Maint [GEOGRAPHIC_DATA] Owner [GEOGRAPHIC_DATA] Planned Maint [GEOGRAPHIC_D…" at bounding box center [880, 561] width 1372 height 27
click at [659, 27] on button "Refresh" at bounding box center [608, 15] width 98 height 27
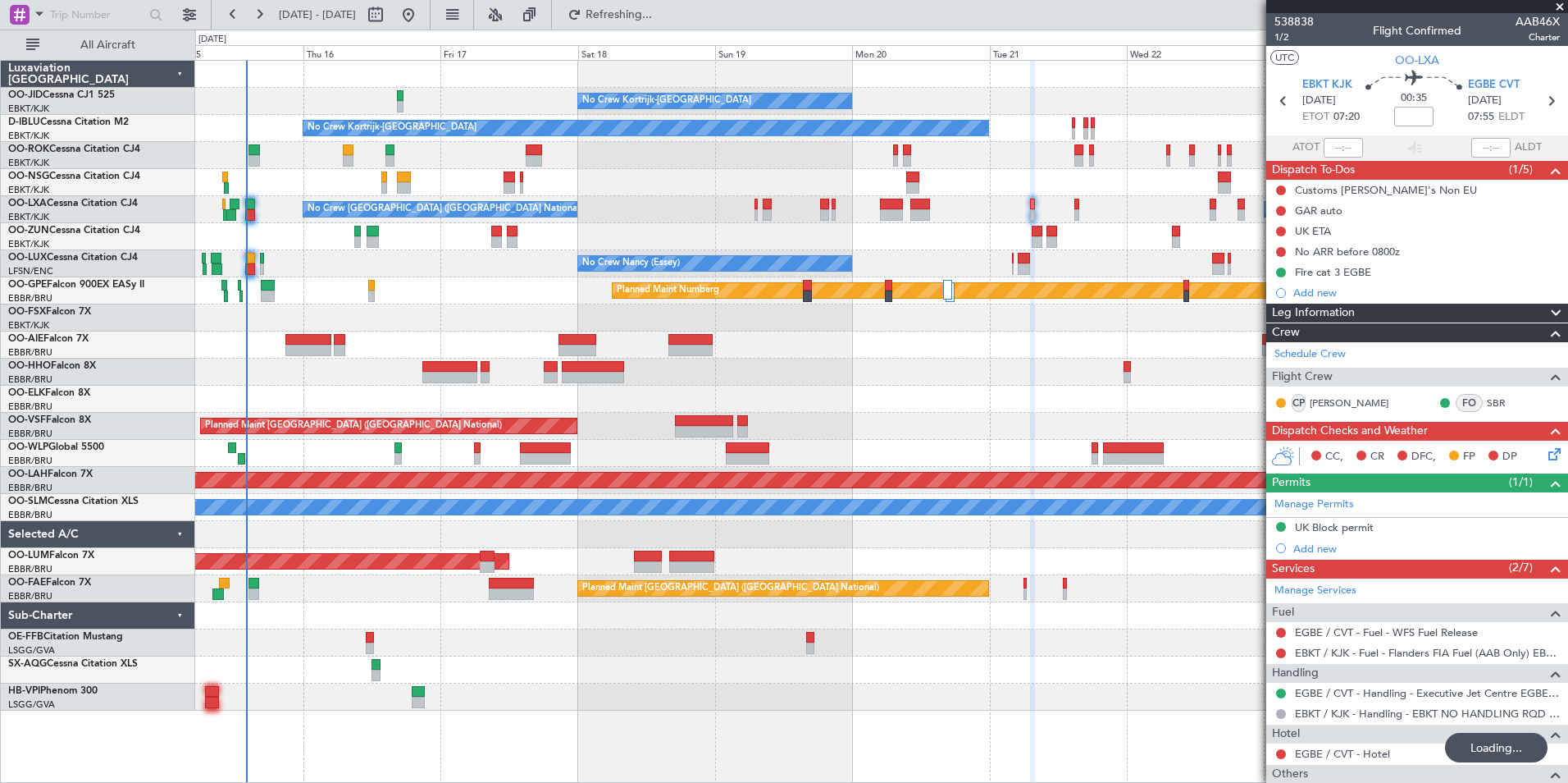
click at [789, 387] on div "No Crew [GEOGRAPHIC_DATA] ([GEOGRAPHIC_DATA] National)" at bounding box center [880, 399] width 1372 height 27
